Goal: Navigation & Orientation: Find specific page/section

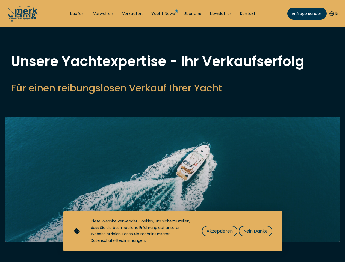
select select "sell"
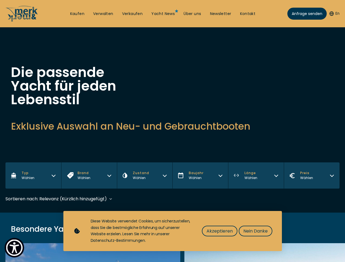
click at [14, 248] on img "Show Accessibility Preferences" at bounding box center [14, 248] width 17 height 17
click at [334, 14] on button "En" at bounding box center [335, 13] width 10 height 5
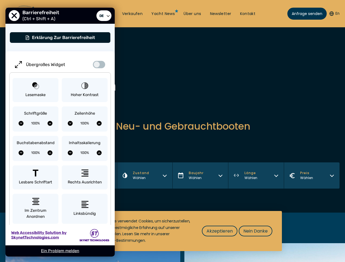
click at [172, 120] on h2 "Exklusive Auswahl an Neu- und Gebrauchtbooten" at bounding box center [172, 126] width 323 height 13
